Goal: Complete application form: Complete application form

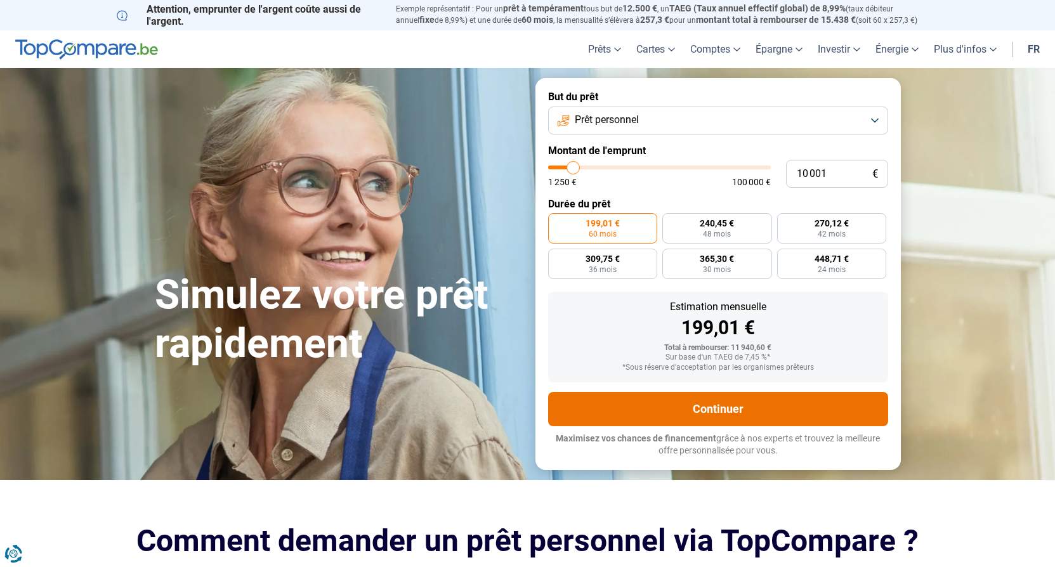
click at [728, 419] on button "Continuer" at bounding box center [718, 409] width 340 height 34
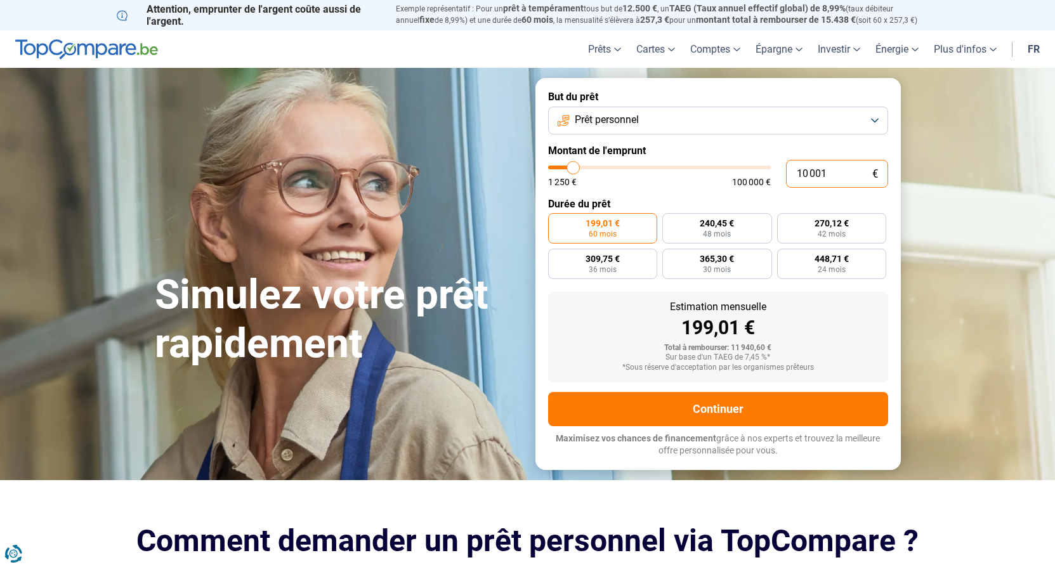
click at [828, 176] on input "10 001" at bounding box center [837, 174] width 102 height 28
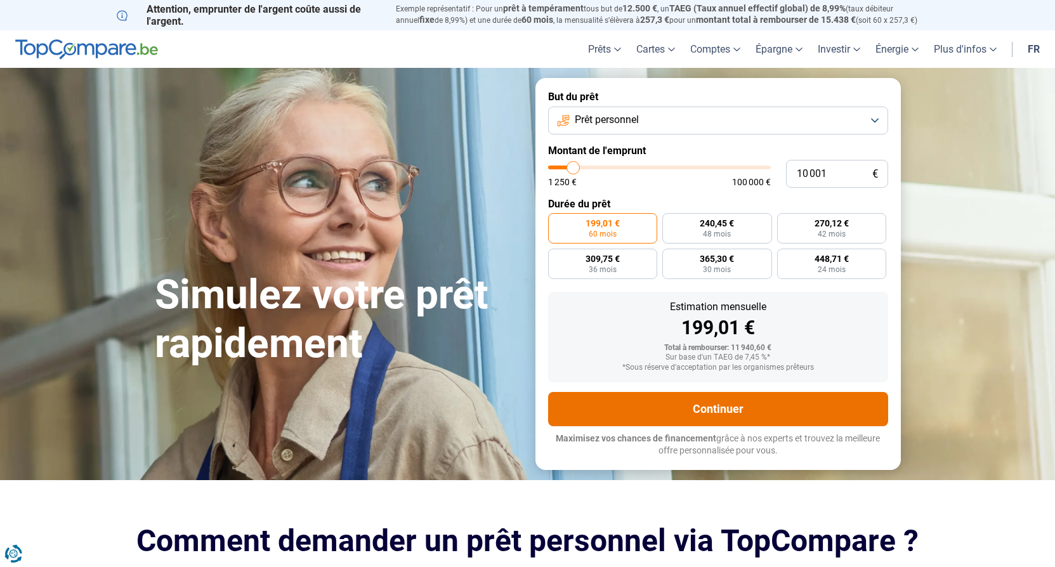
click at [741, 403] on button "Continuer" at bounding box center [718, 409] width 340 height 34
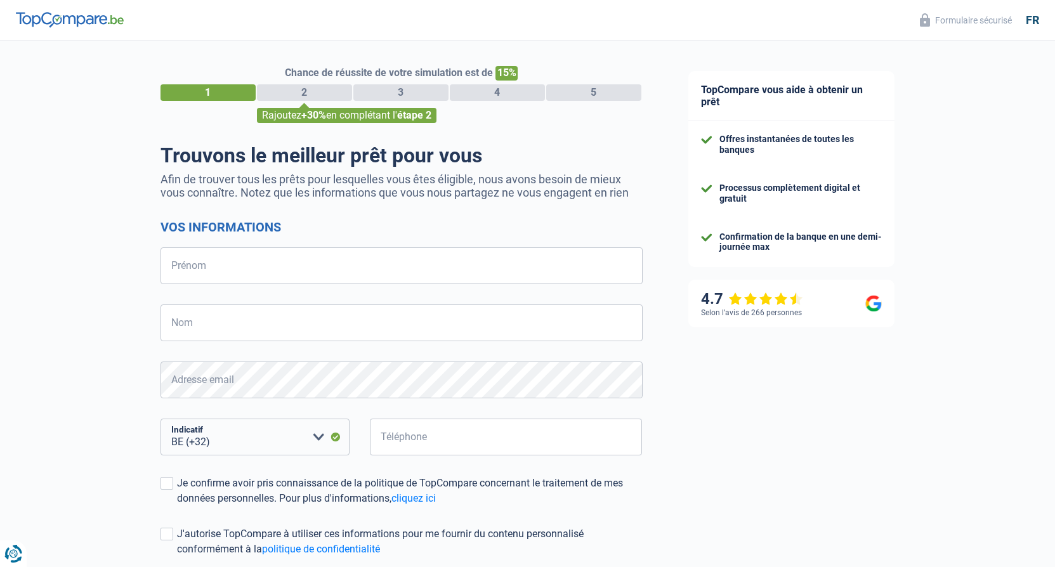
select select "32"
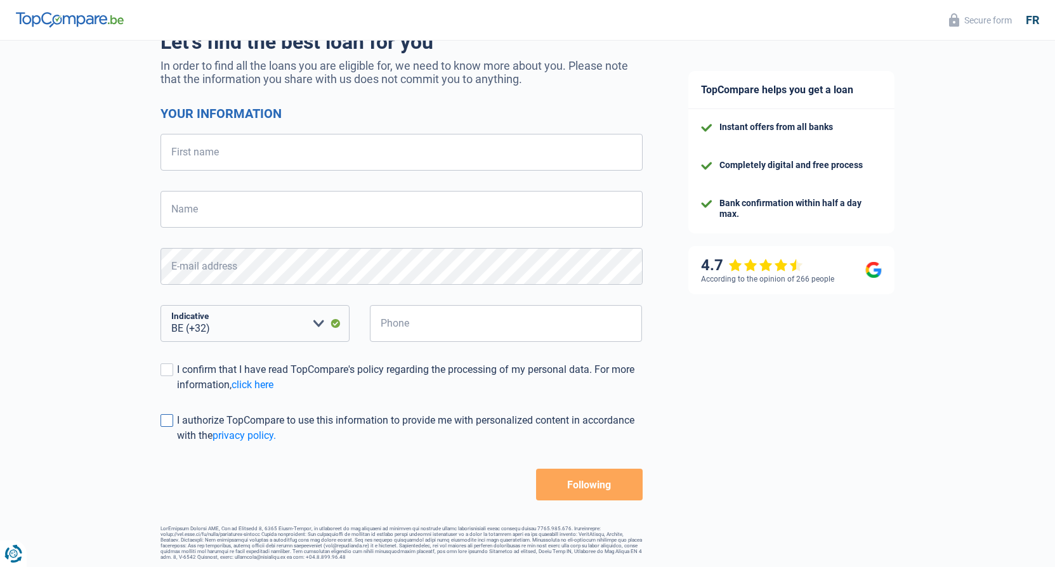
scroll to position [122, 0]
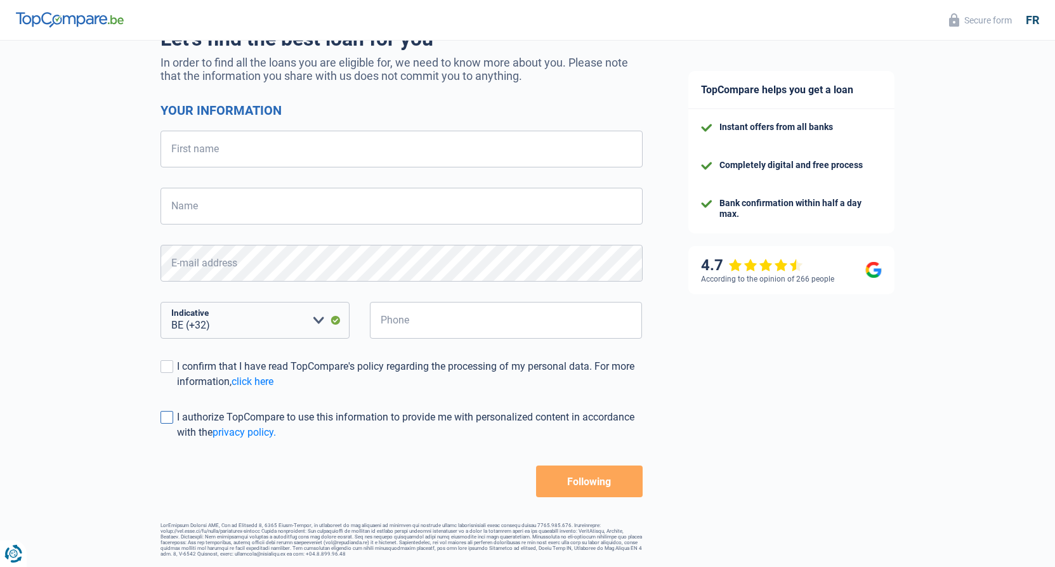
click at [172, 411] on span at bounding box center [166, 417] width 13 height 13
click at [177, 440] on input "I authorize TopCompare to use this information to provide me with personalized …" at bounding box center [177, 440] width 0 height 0
click at [169, 364] on span at bounding box center [166, 366] width 13 height 13
click at [177, 389] on input "I confirm that I have read TopCompare's policy regarding the processing of my p…" at bounding box center [177, 389] width 0 height 0
click at [214, 199] on input "Name" at bounding box center [401, 206] width 482 height 37
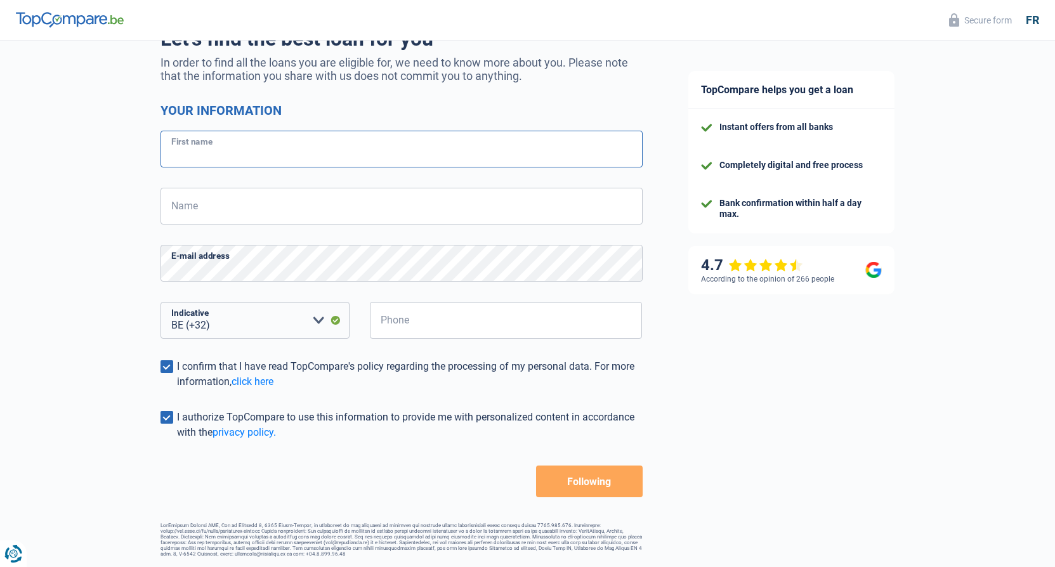
click at [210, 149] on input "First name" at bounding box center [401, 149] width 482 height 37
click at [209, 215] on input "Name" at bounding box center [401, 206] width 482 height 37
type input "r"
type input "REHMAN"
click at [212, 148] on input "First name" at bounding box center [401, 149] width 482 height 37
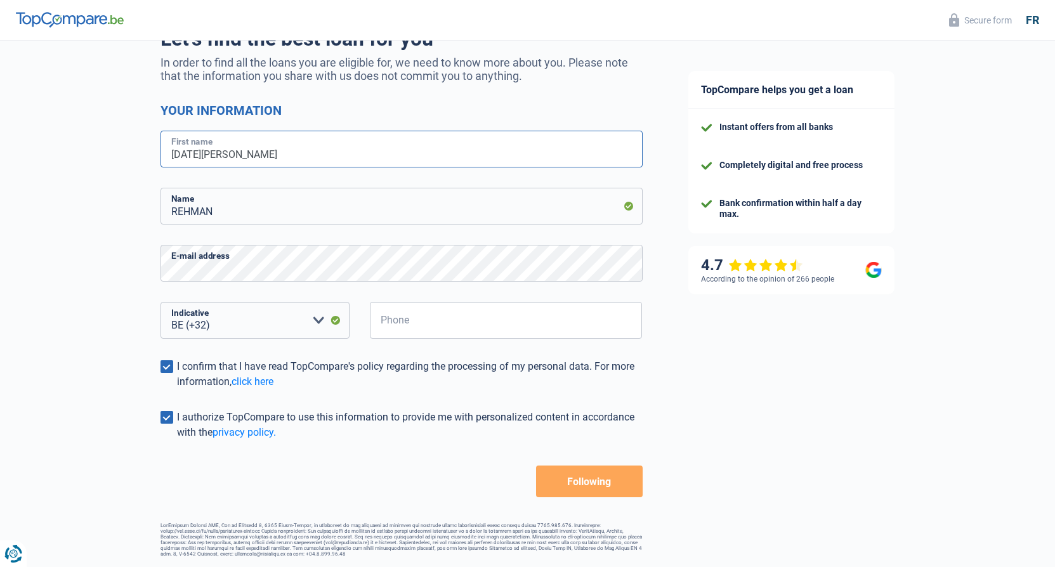
type input "RAJA SHAHZAD"
click at [96, 218] on div "Chance of success of your simulation is 15% 1 2 3 4 5 Add +30% by completing st…" at bounding box center [332, 240] width 665 height 643
click at [403, 324] on input "Phone" at bounding box center [506, 320] width 273 height 37
click at [874, 262] on div "4.7 According to the opinion of 266 people" at bounding box center [791, 270] width 206 height 48
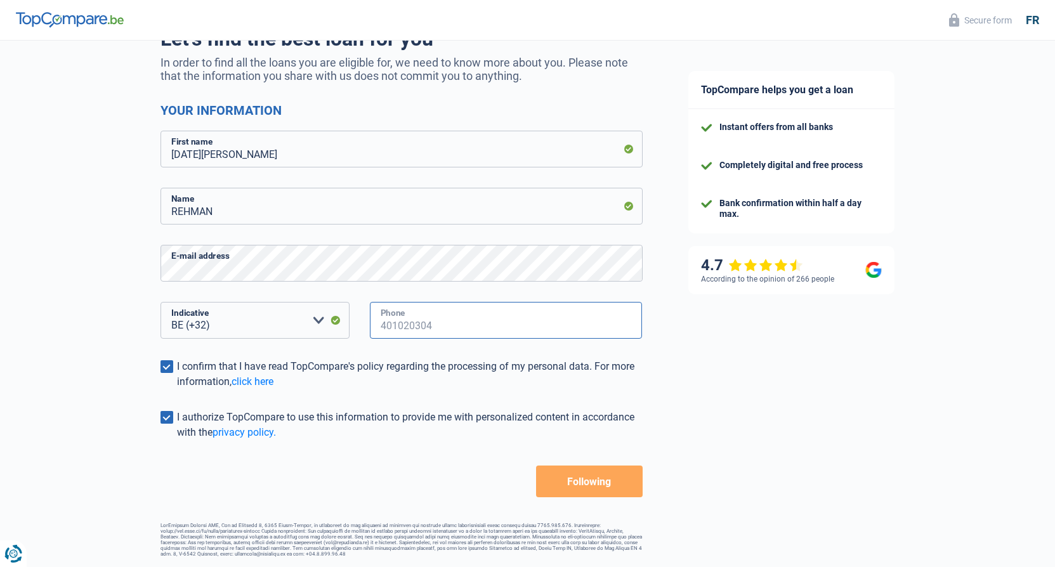
click at [454, 315] on input "Phone" at bounding box center [506, 320] width 273 height 37
type input "466486041"
click at [403, 459] on form "Your information RAJA SHAHZAD First name REHMAN Name E-mail address BE (+32) LU…" at bounding box center [401, 300] width 482 height 395
click at [610, 476] on font "Following" at bounding box center [589, 482] width 44 height 12
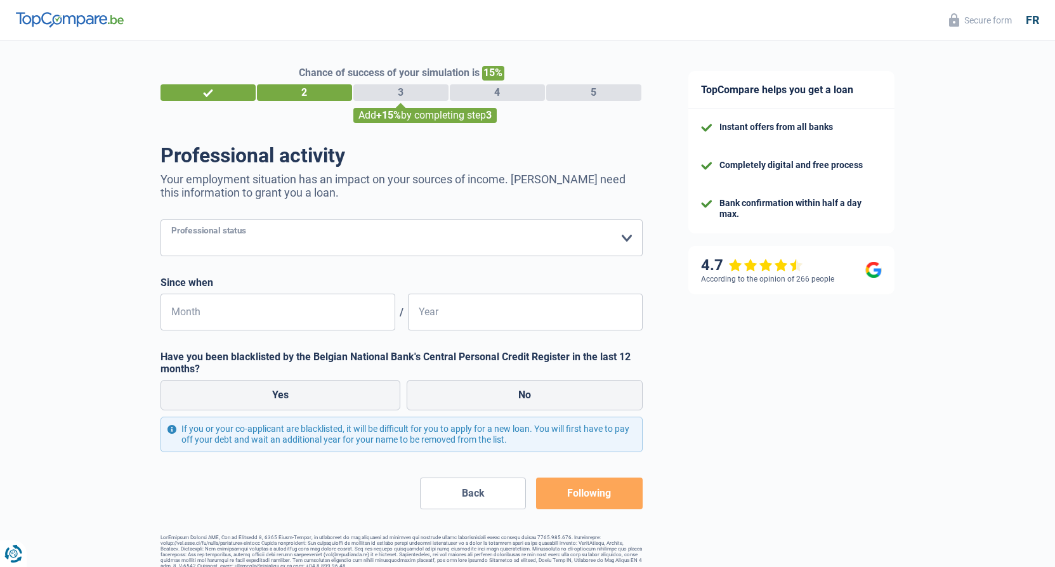
click at [629, 241] on select "Worker Private employee Public employee Invalid Independent Retired Unemployed …" at bounding box center [401, 237] width 482 height 37
select select "worker"
click at [160, 221] on select "Worker Private employee Public employee Invalid Independent Retired Unemployed …" at bounding box center [401, 237] width 482 height 37
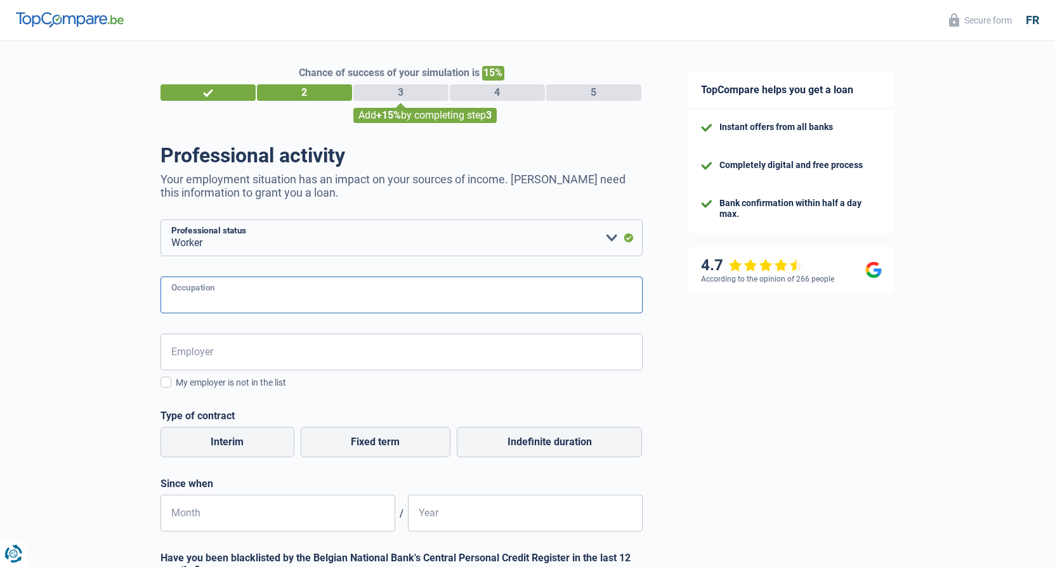
click at [249, 302] on input "Occupation" at bounding box center [401, 295] width 482 height 37
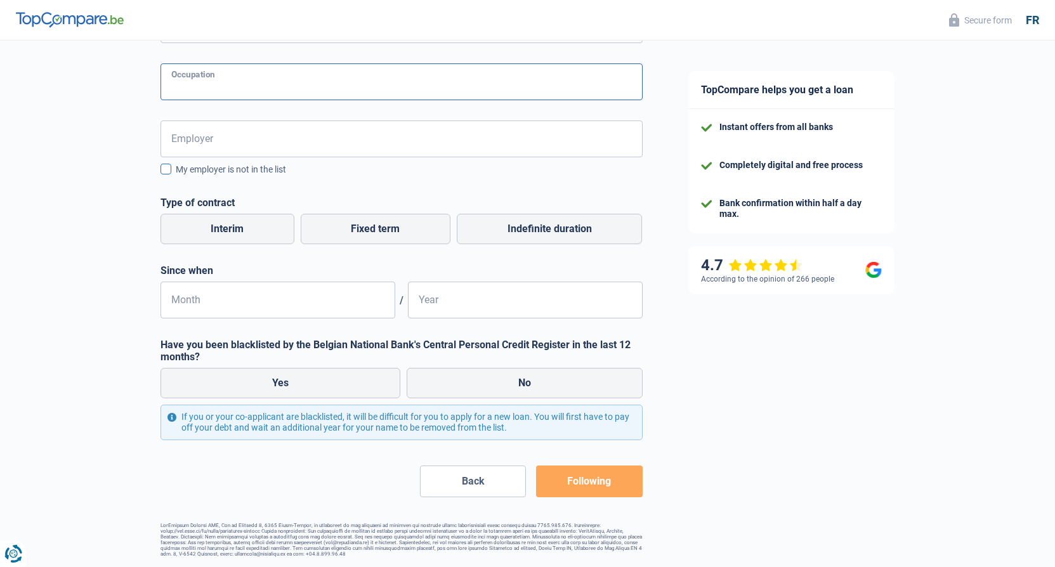
scroll to position [218, 0]
click at [166, 168] on span at bounding box center [165, 169] width 11 height 11
click at [176, 176] on input "My employer is not in the list" at bounding box center [176, 176] width 0 height 0
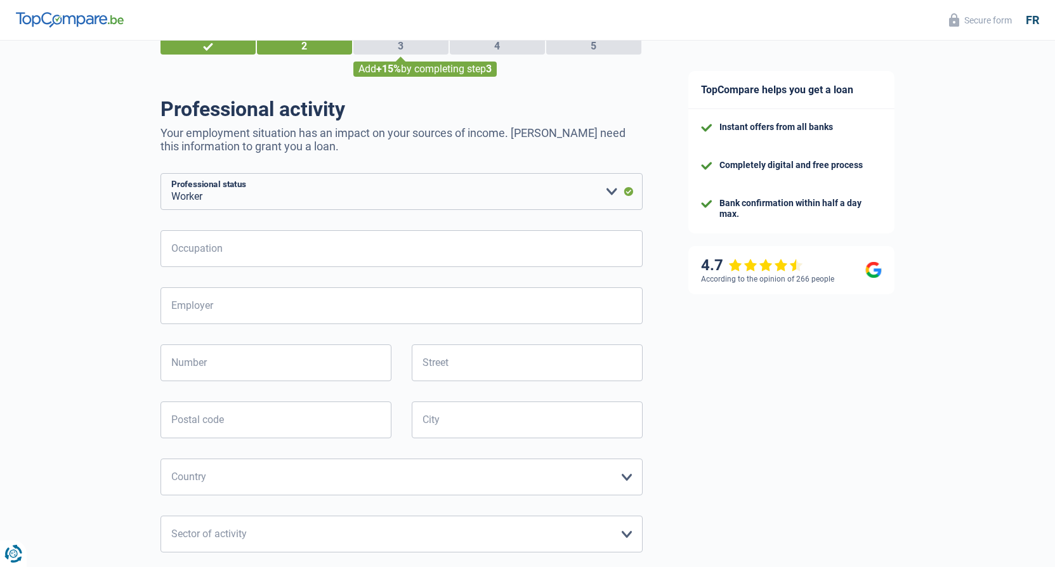
scroll to position [0, 0]
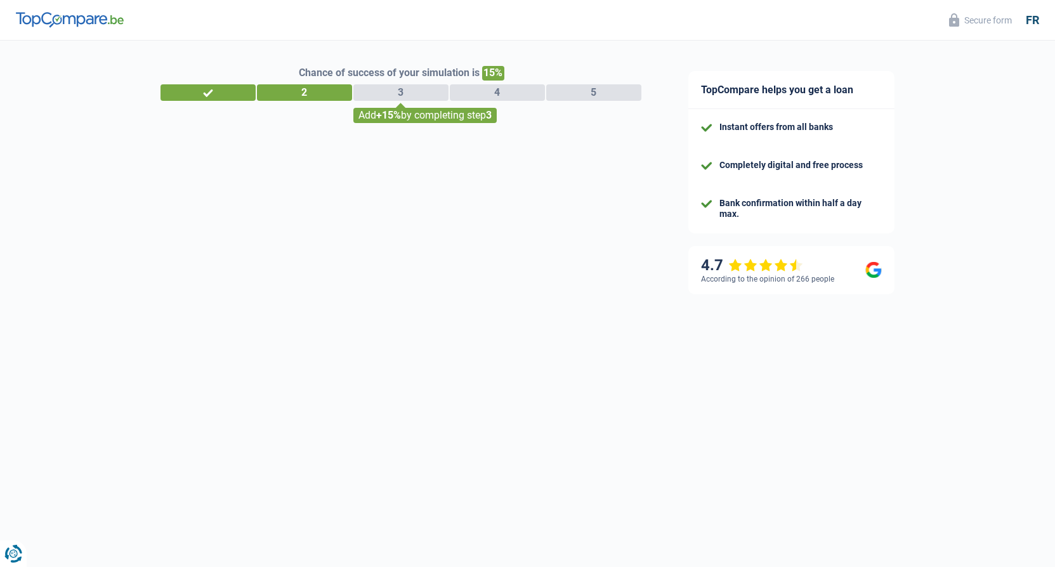
select select "32"
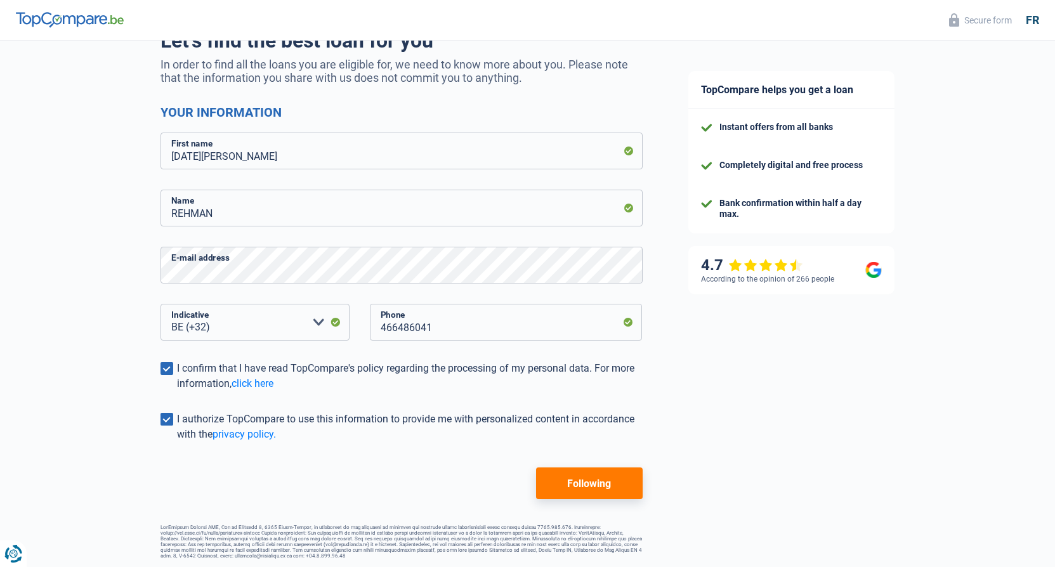
scroll to position [122, 0]
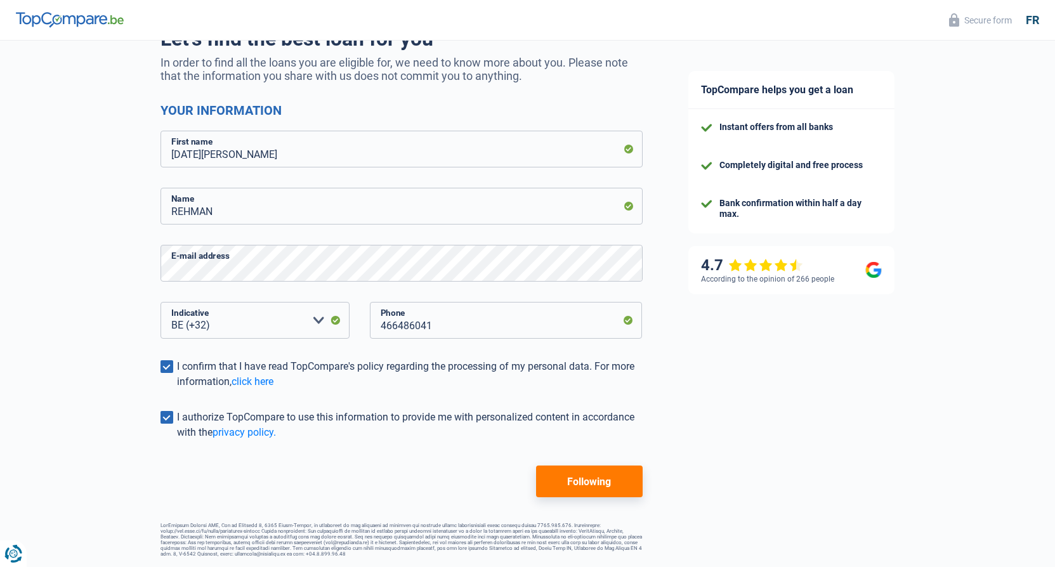
click at [554, 493] on button "Following" at bounding box center [589, 482] width 106 height 32
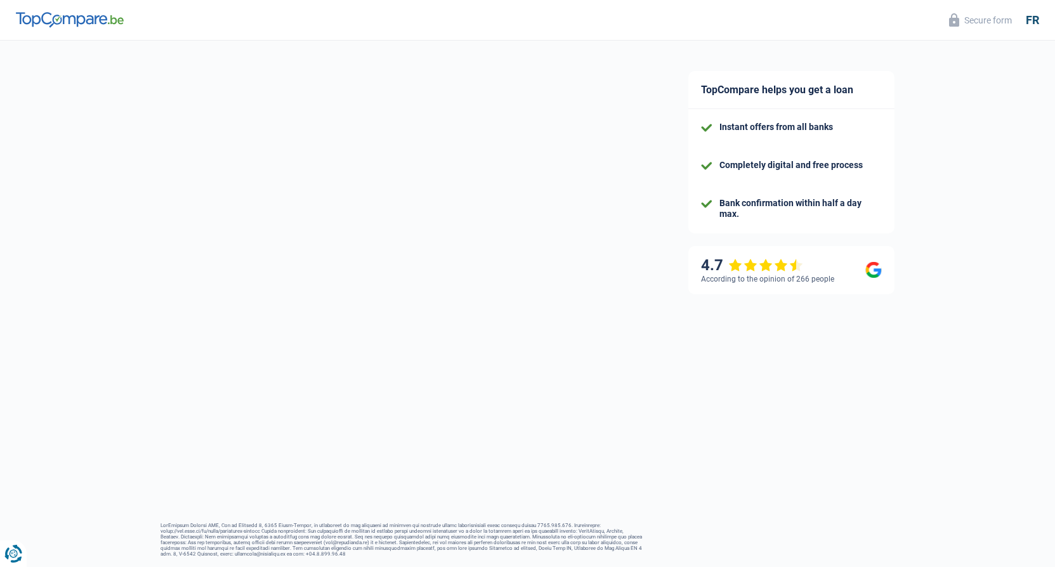
scroll to position [11, 0]
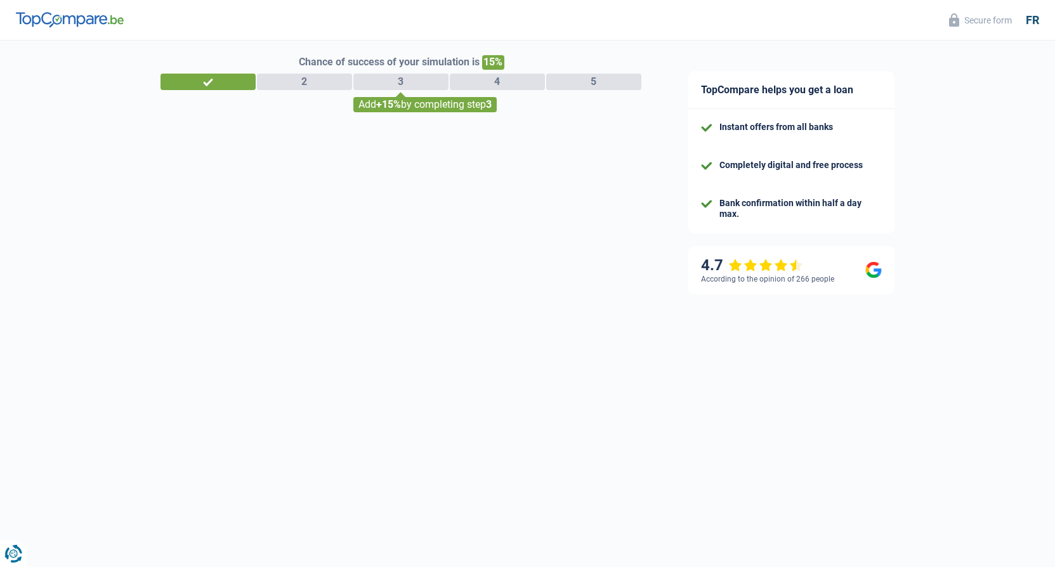
select select "worker"
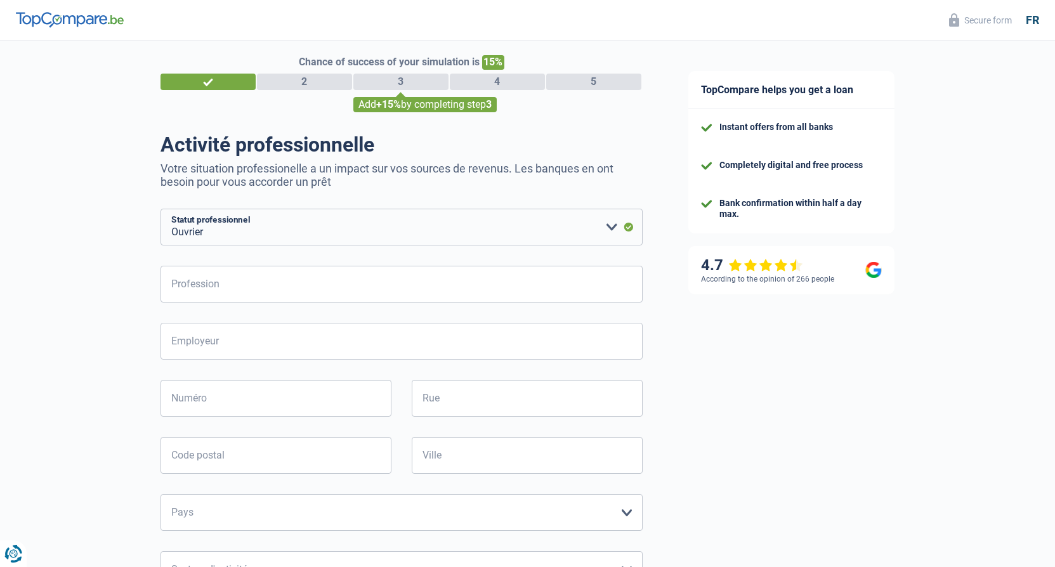
scroll to position [0, 0]
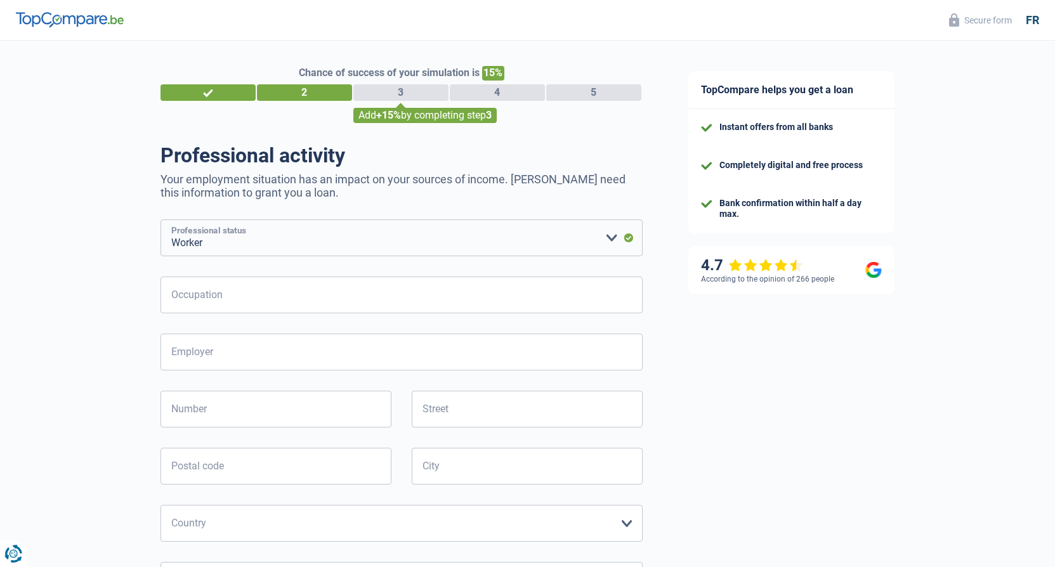
click at [610, 241] on select "Worker Private employee Public employee Invalid Independent Retired Unemployed …" at bounding box center [401, 237] width 482 height 37
click at [160, 221] on select "Worker Private employee Public employee Invalid Independent Retired Unemployed …" at bounding box center [401, 237] width 482 height 37
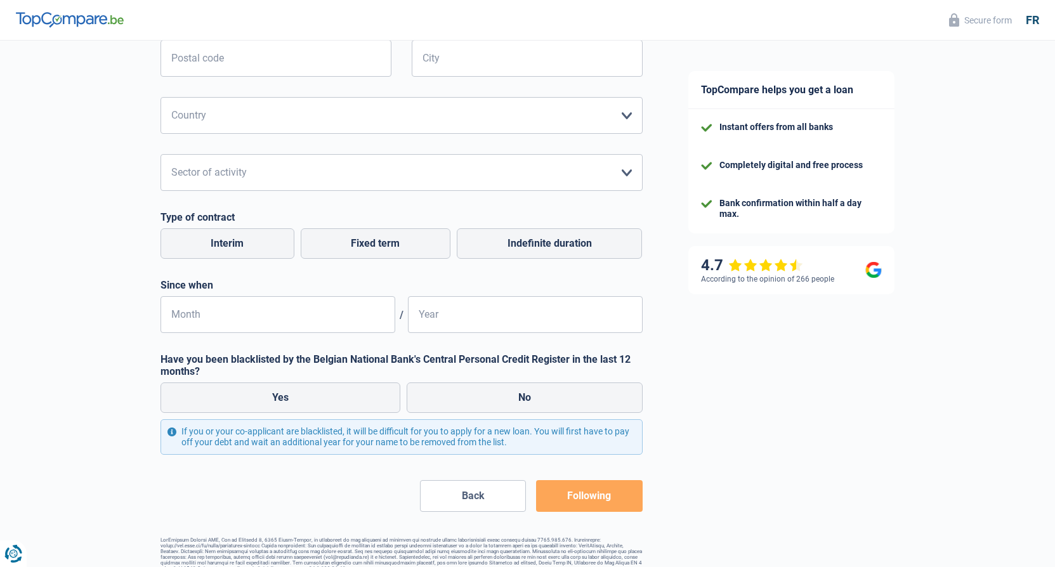
scroll to position [428, 0]
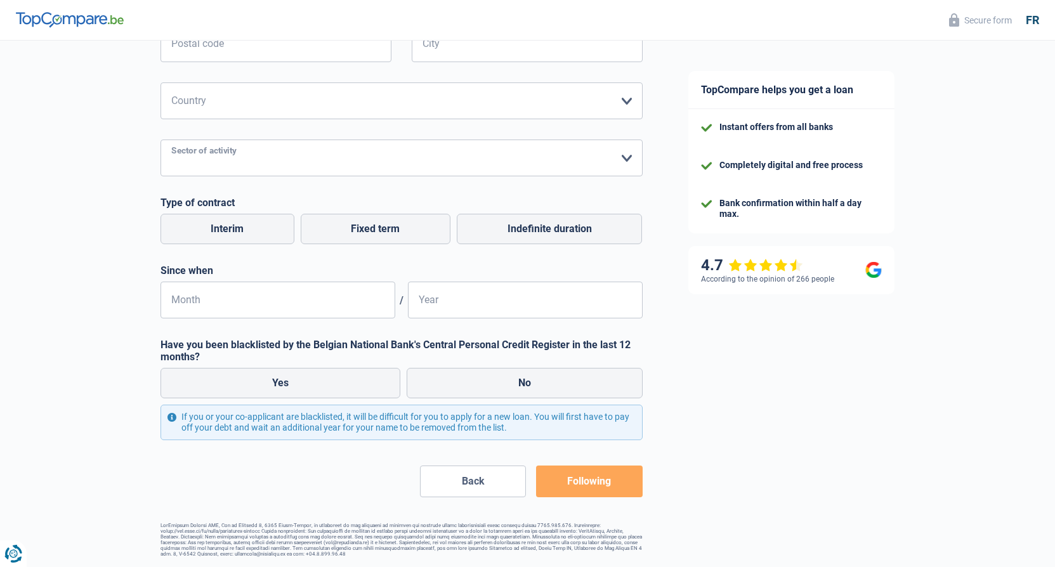
click at [629, 155] on select "Agriculture/Fishing Industry Horeca Courier/Fitness/Taxi Construction Banks/Ins…" at bounding box center [401, 158] width 482 height 37
click at [629, 156] on select "Agriculture/Fishing Industry Horeca Courier/Fitness/Taxi Construction Banks/Ins…" at bounding box center [401, 158] width 482 height 37
click at [630, 97] on select "Belgium France Germany Italy Luxembourg The Netherlands Spain Swiss Please sele…" at bounding box center [401, 100] width 482 height 37
click at [490, 479] on button "Back" at bounding box center [473, 482] width 106 height 32
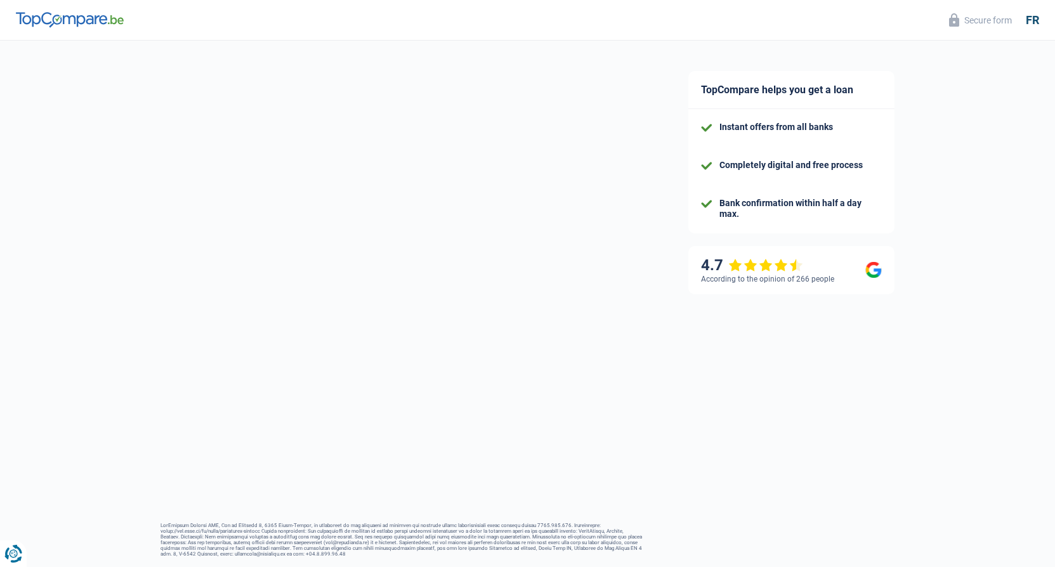
select select "32"
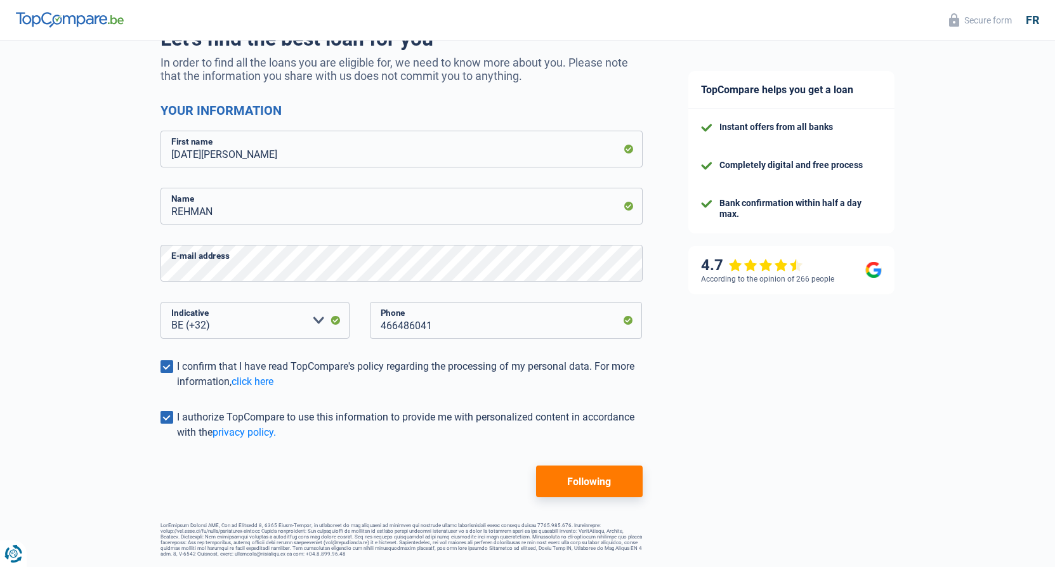
scroll to position [122, 0]
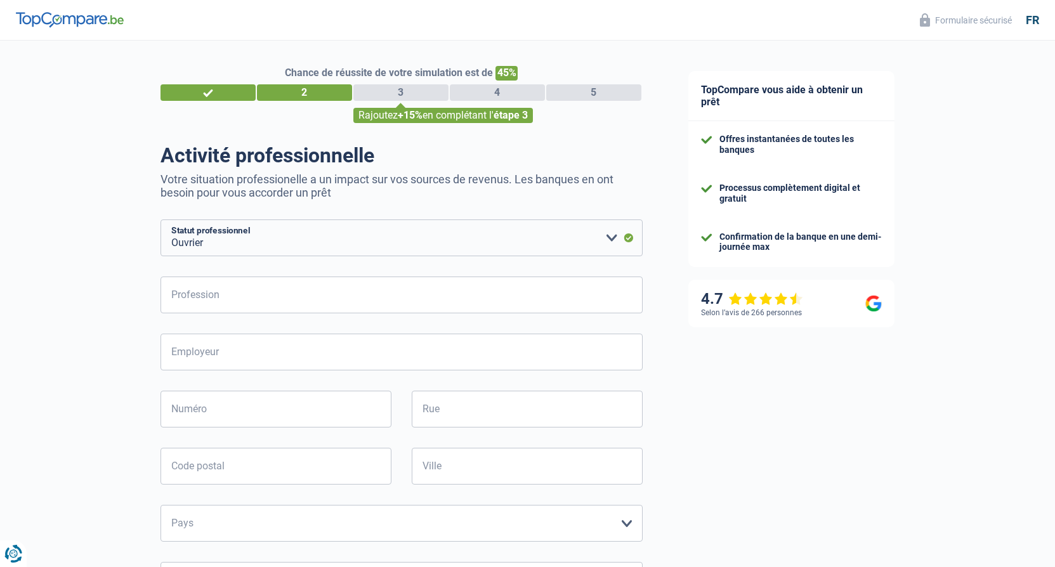
select select "worker"
click at [613, 240] on select "Ouvrier Employé privé Employé public Invalide Indépendant Pensionné Chômeur Mut…" at bounding box center [401, 237] width 482 height 37
click at [781, 384] on div "TopCompare vous aide à obtenir un prêt Offres instantanées de toutes les banque…" at bounding box center [860, 523] width 390 height 965
click at [1028, 16] on div "fr" at bounding box center [1032, 20] width 13 height 14
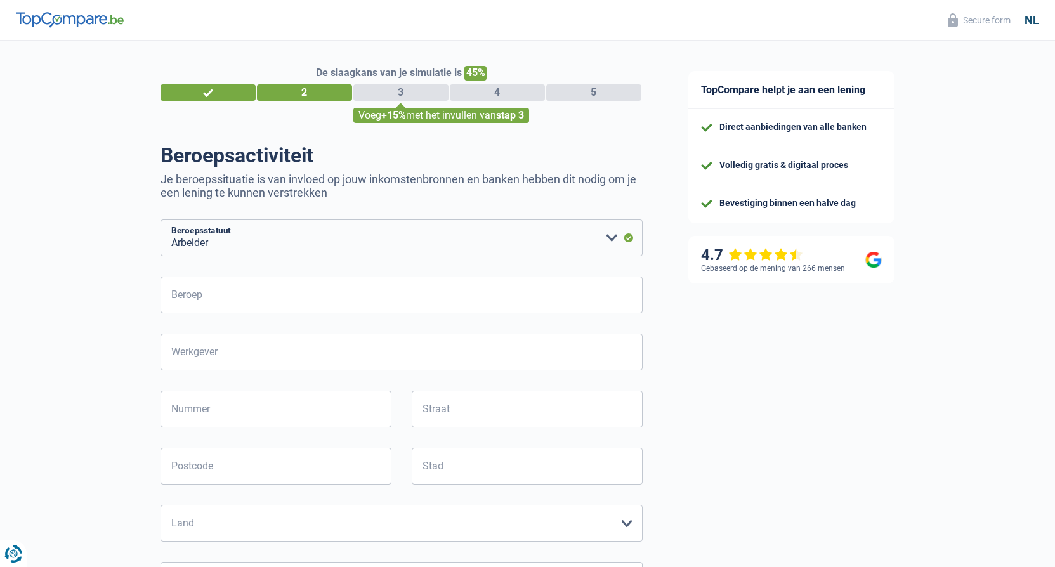
select select "worker"
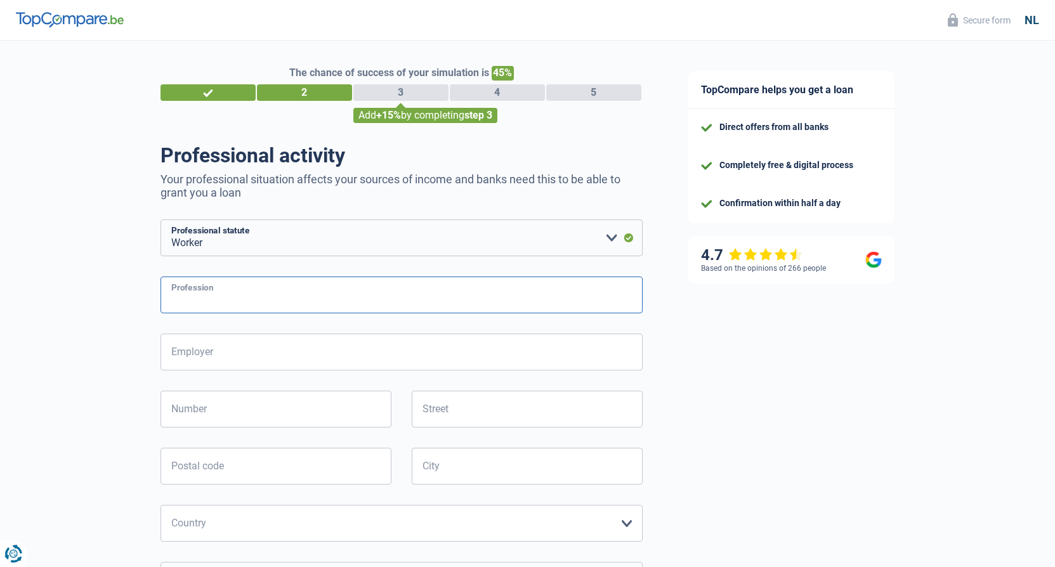
click at [197, 301] on input "Profession" at bounding box center [401, 295] width 482 height 37
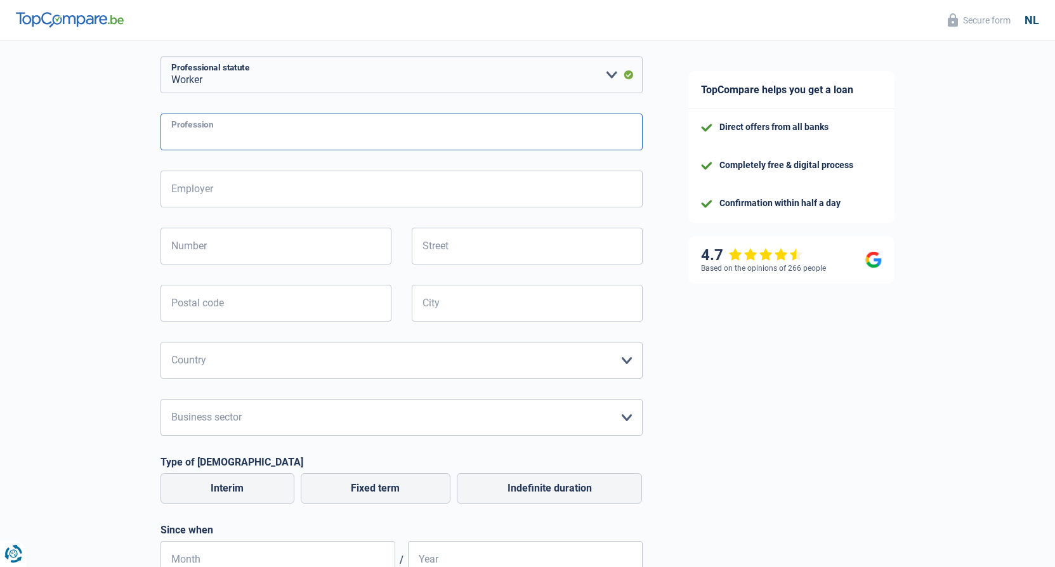
scroll to position [190, 0]
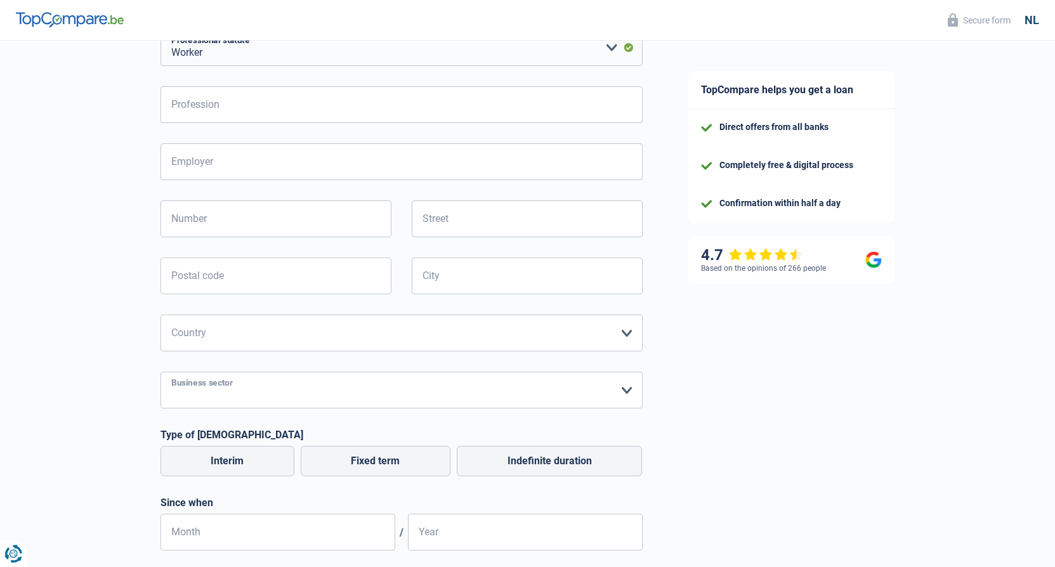
click at [627, 393] on select "Agriculture/Fisheries Industry Hospitality Courier/Fitness/Taxi Build Banks/Ins…" at bounding box center [401, 390] width 482 height 37
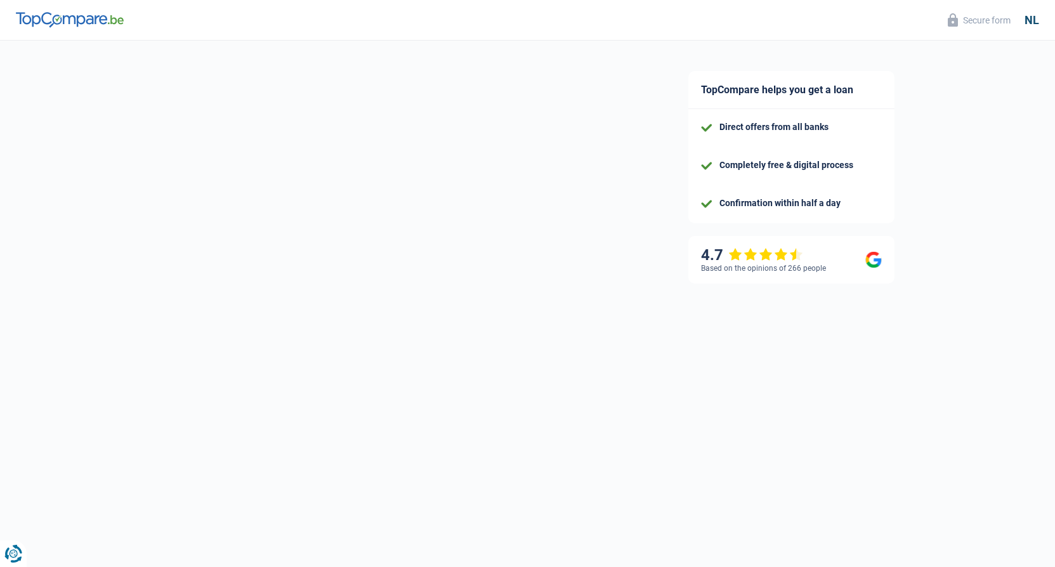
select select "32"
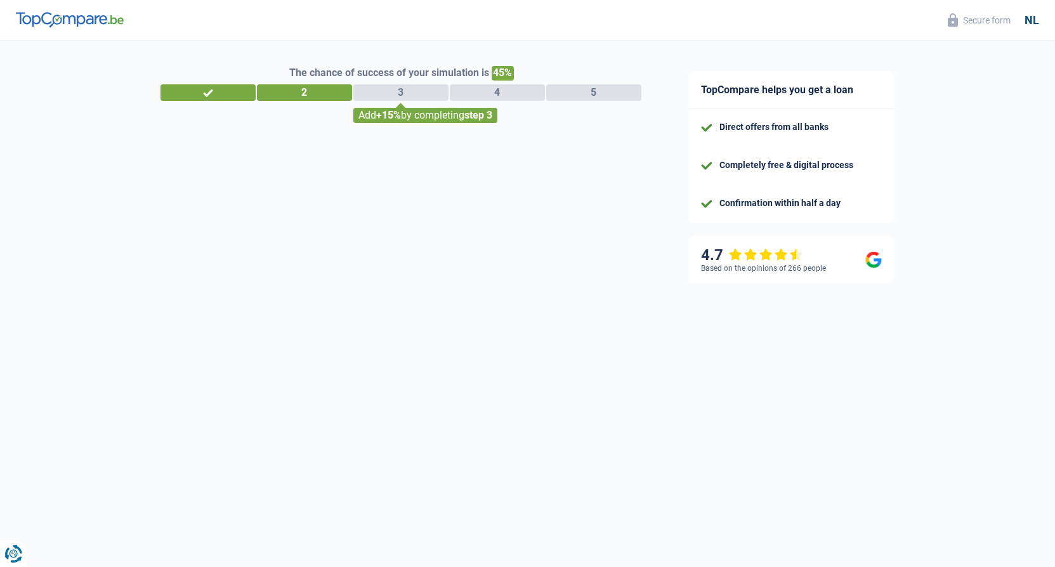
select select "worker"
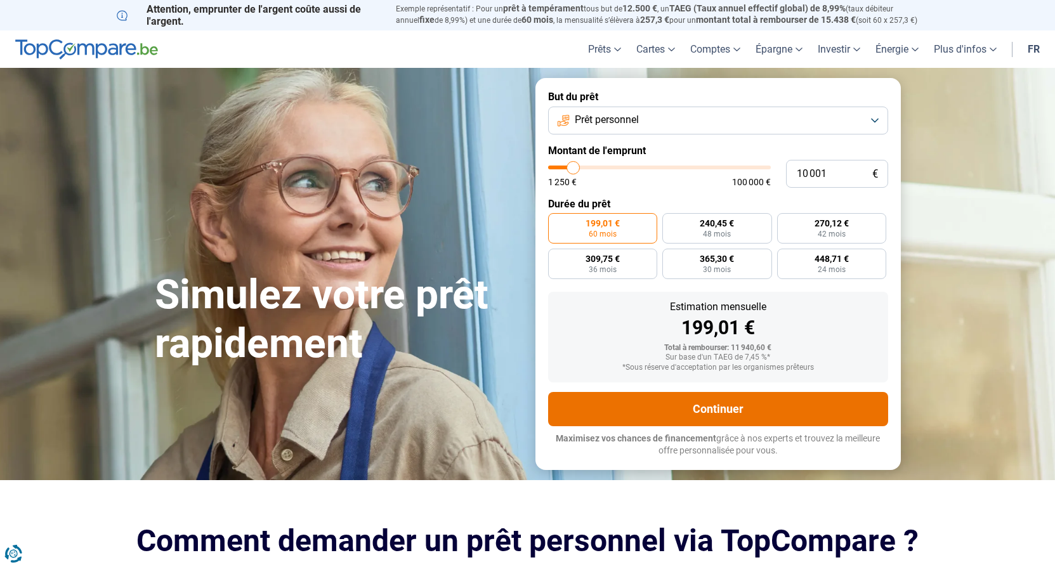
click at [705, 416] on button "Continuer" at bounding box center [718, 409] width 340 height 34
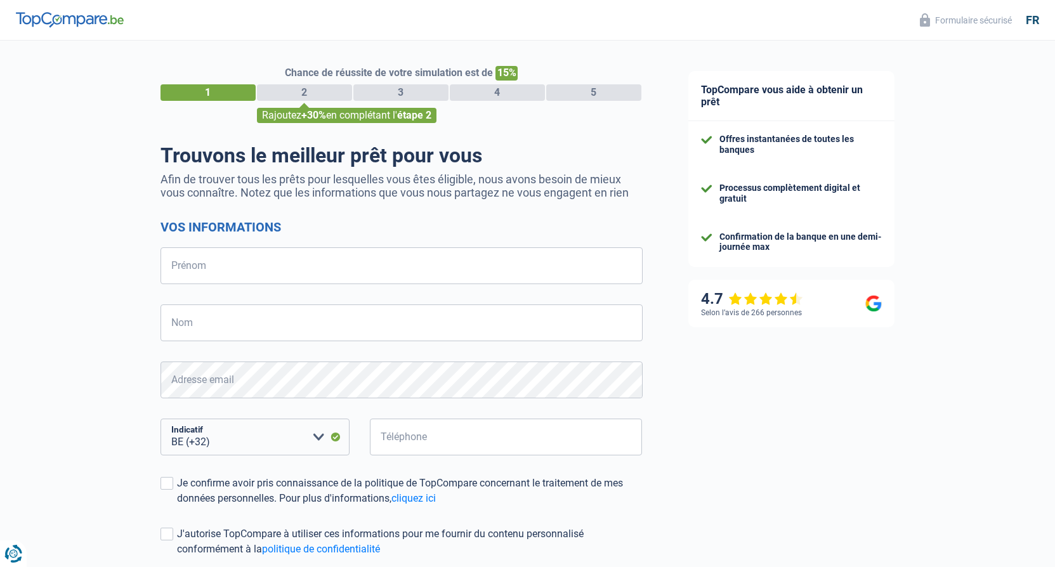
select select "32"
